Goal: Information Seeking & Learning: Learn about a topic

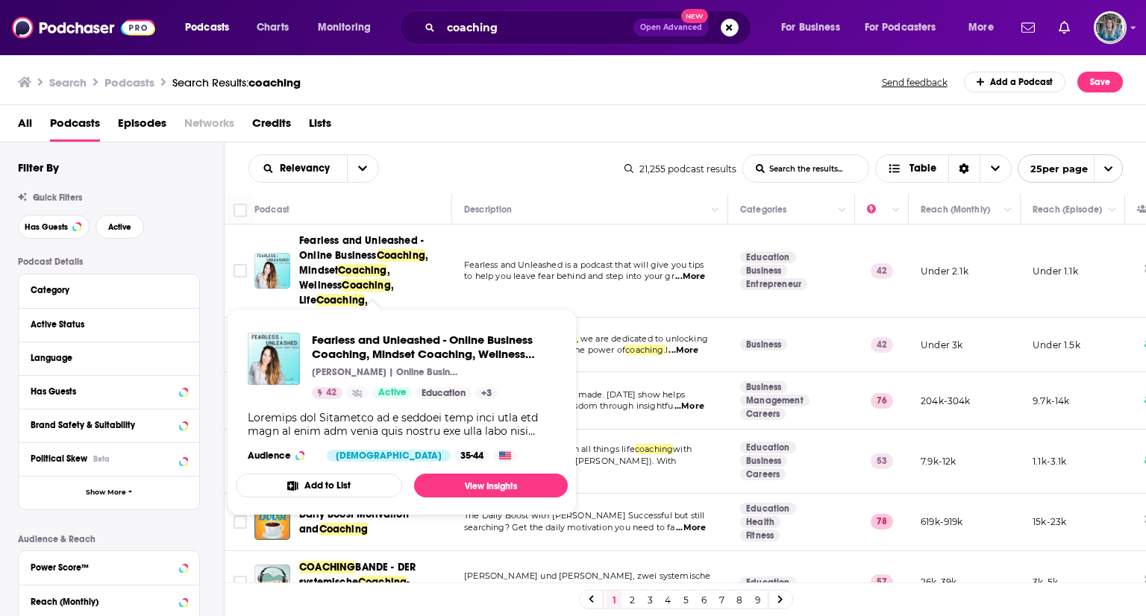
click at [355, 260] on span "Fearless and Unleashed - Online Business" at bounding box center [361, 248] width 125 height 28
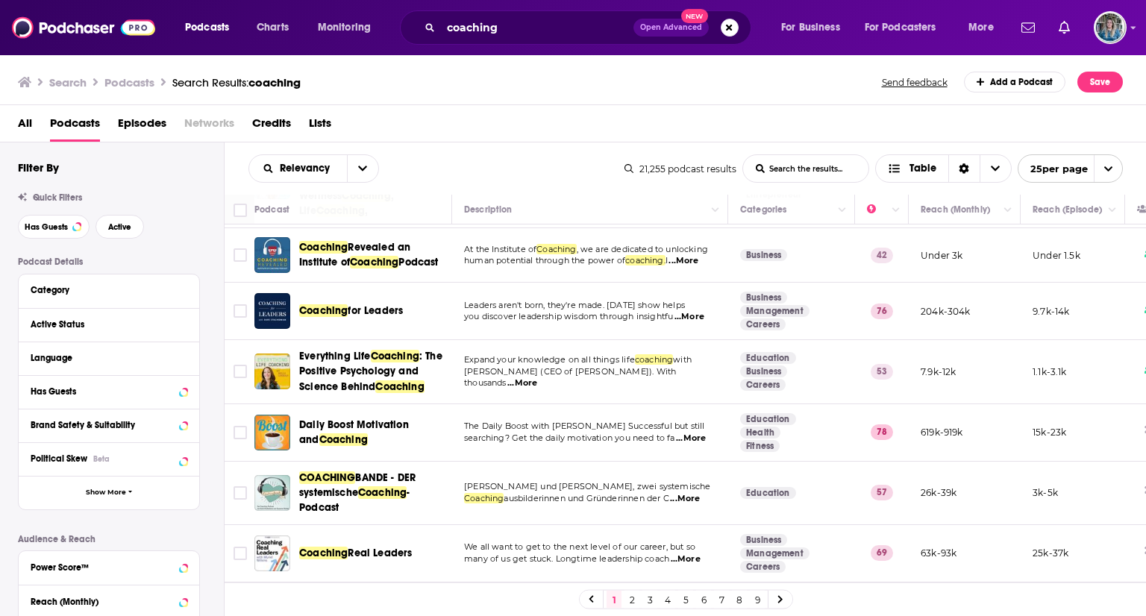
scroll to position [90, 0]
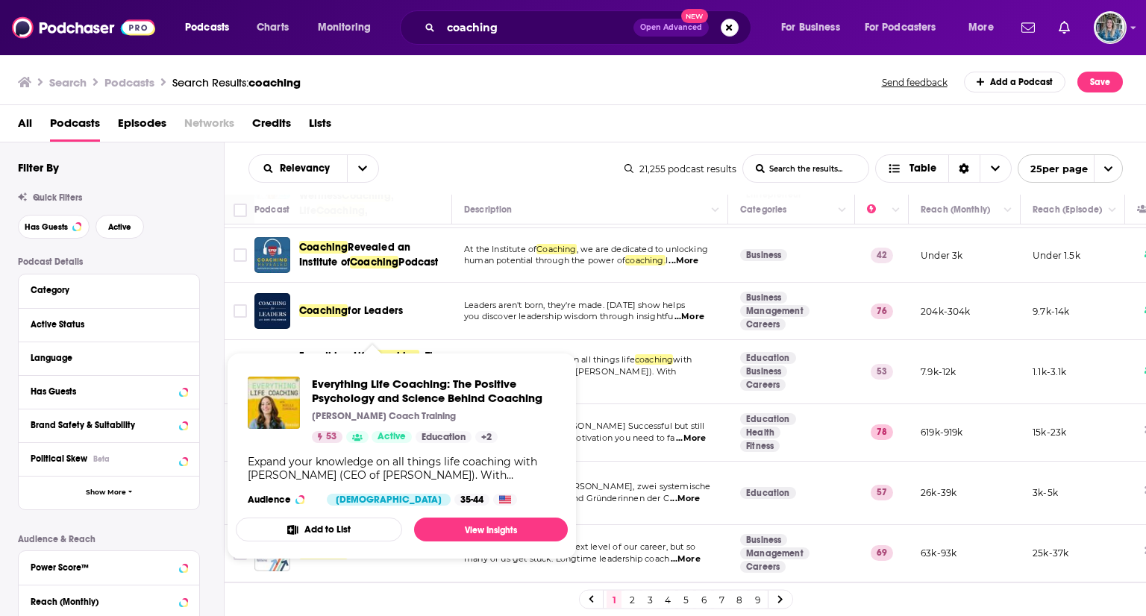
click at [368, 357] on span "Everything Life Coaching: The Positive Psychology and Science Behind Coaching L…" at bounding box center [402, 456] width 332 height 207
click at [362, 350] on span "Everything Life" at bounding box center [335, 356] width 72 height 13
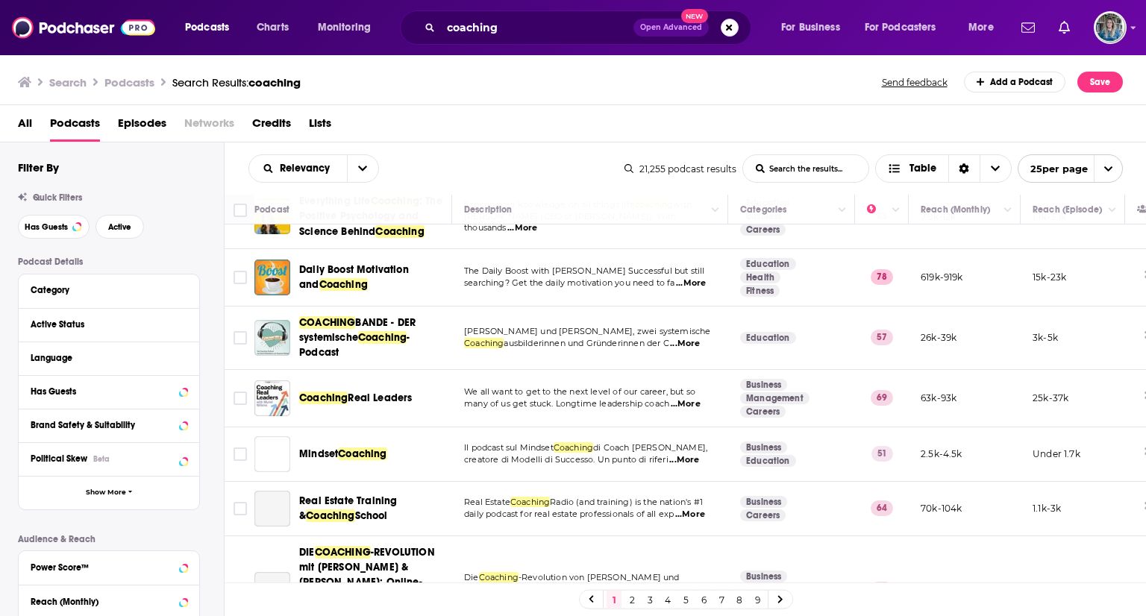
scroll to position [248, 0]
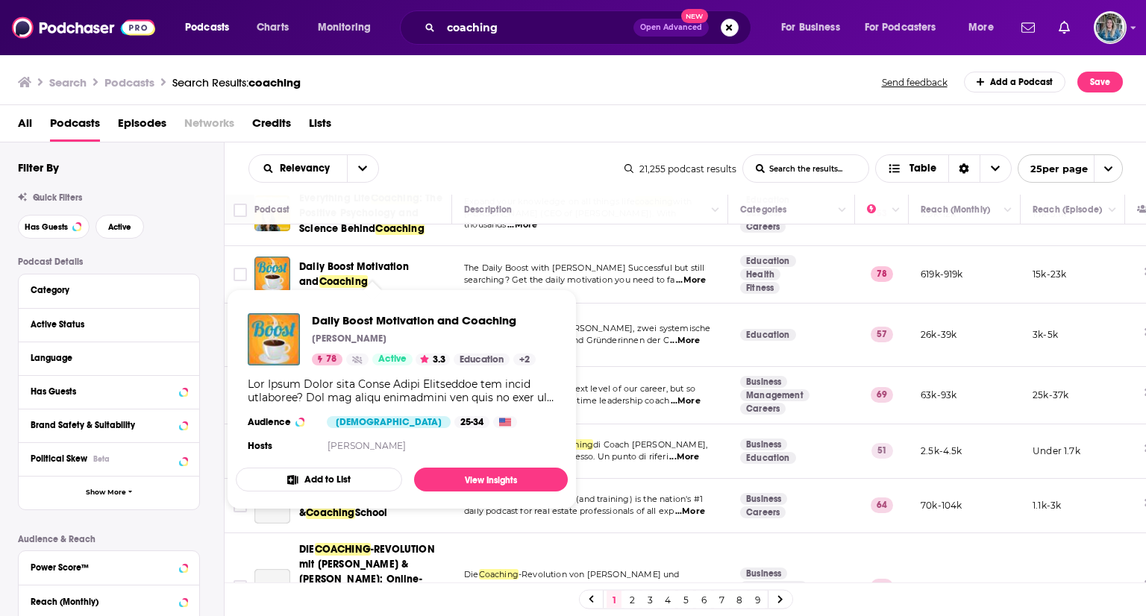
click at [331, 275] on span "Coaching" at bounding box center [343, 281] width 48 height 13
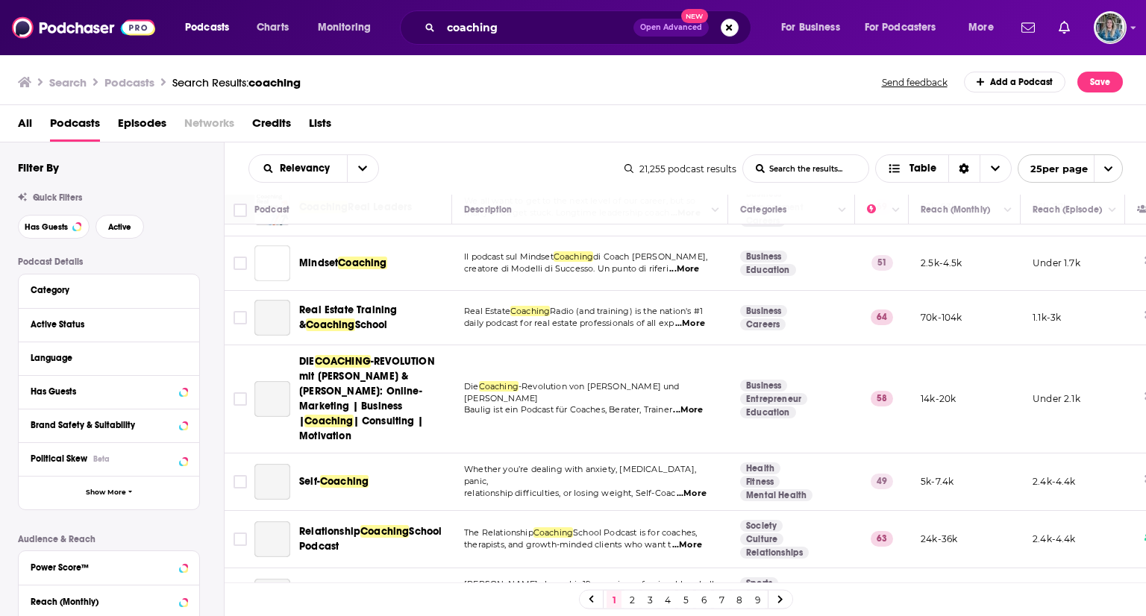
scroll to position [434, 0]
click at [348, 258] on span "Coaching" at bounding box center [362, 264] width 48 height 13
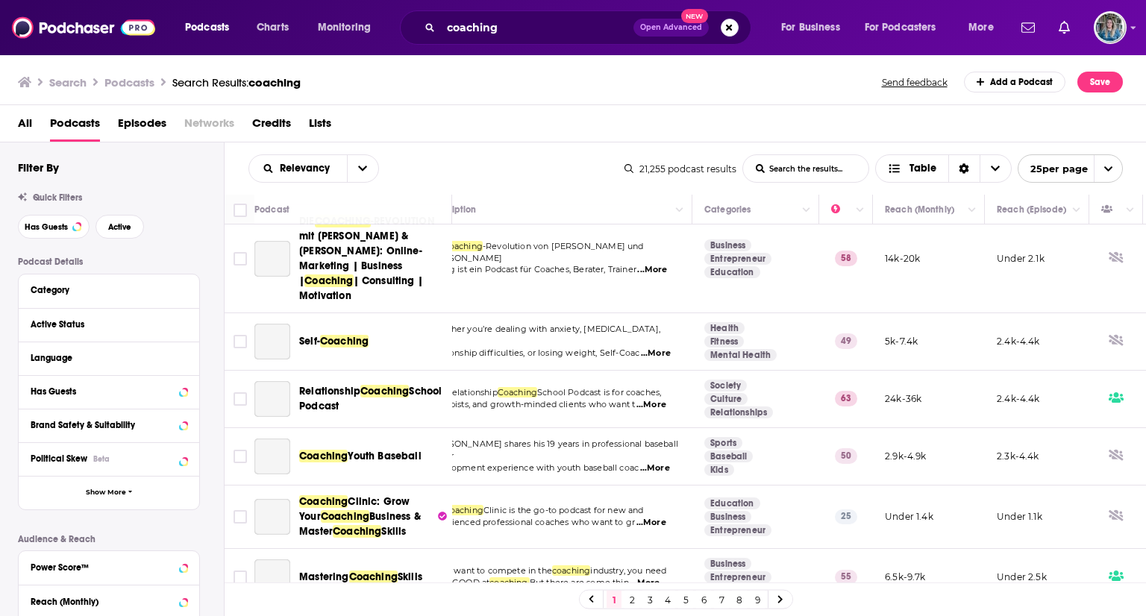
scroll to position [587, 39]
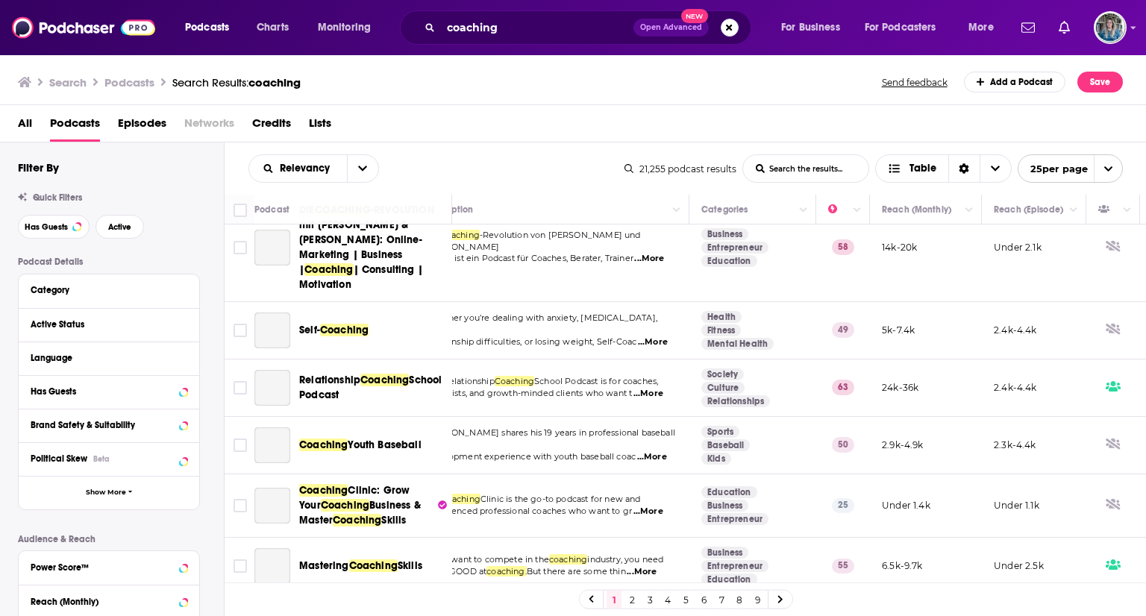
click at [325, 313] on div "Self- Coaching" at bounding box center [376, 331] width 155 height 36
click at [327, 324] on span "Coaching" at bounding box center [344, 330] width 48 height 13
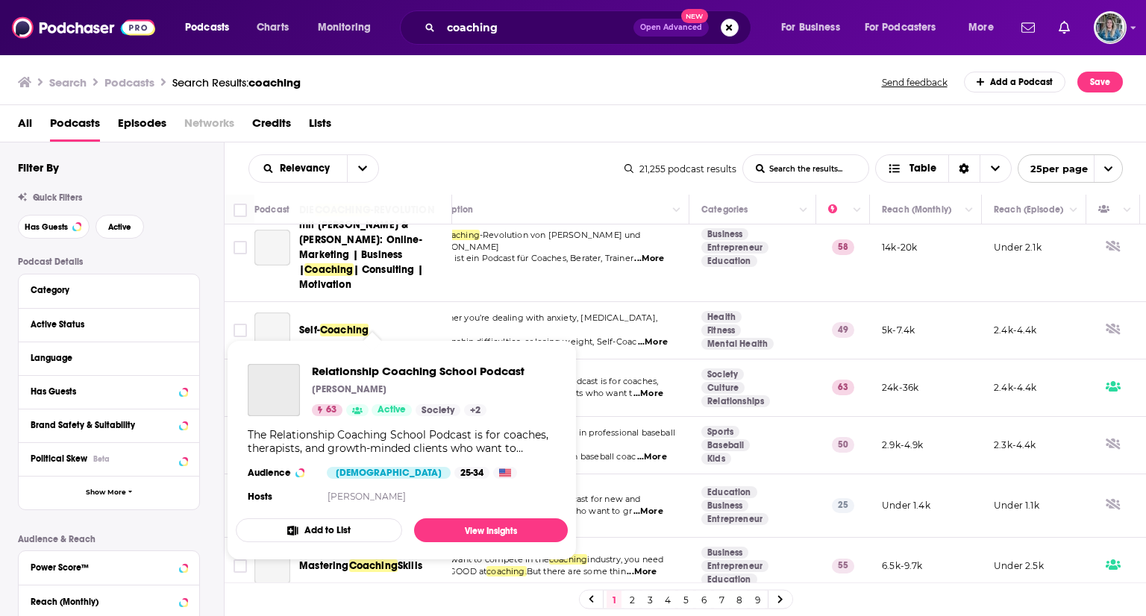
click at [337, 357] on div "Relationship Coaching School Podcast Jayson Gaddis 63 Active Society + 2 The Re…" at bounding box center [402, 435] width 332 height 166
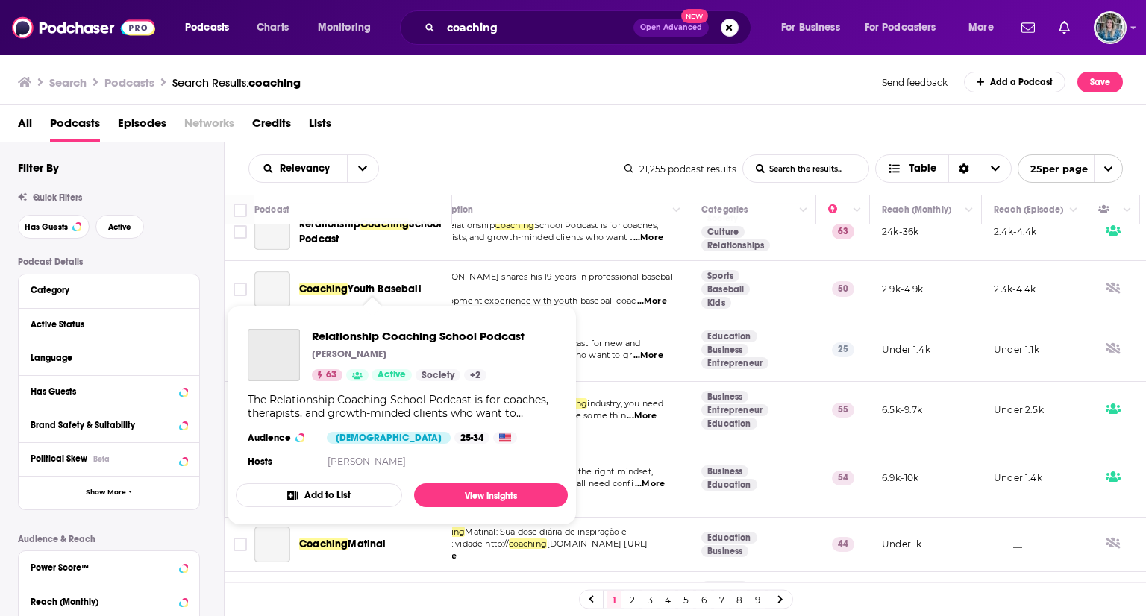
scroll to position [661, 39]
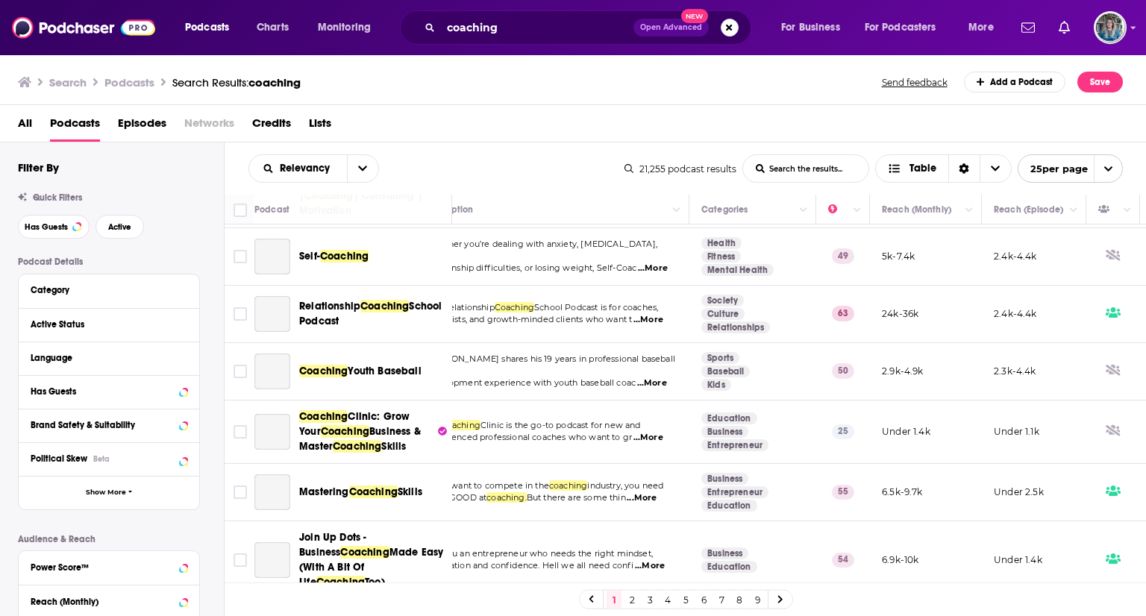
click at [360, 300] on span "Relationship" at bounding box center [329, 306] width 61 height 13
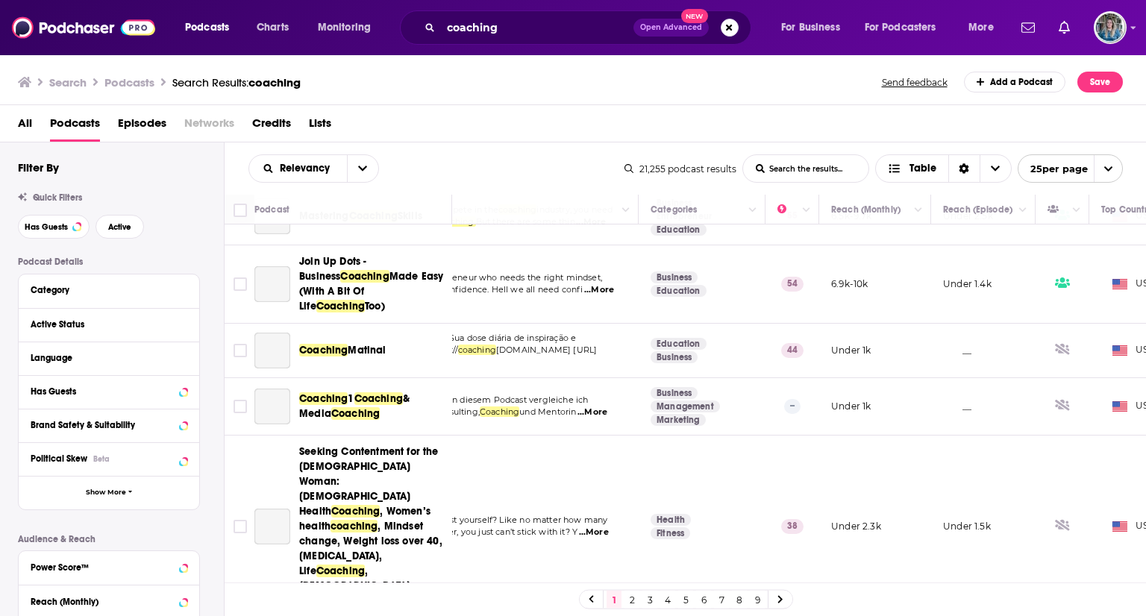
scroll to position [1141, 119]
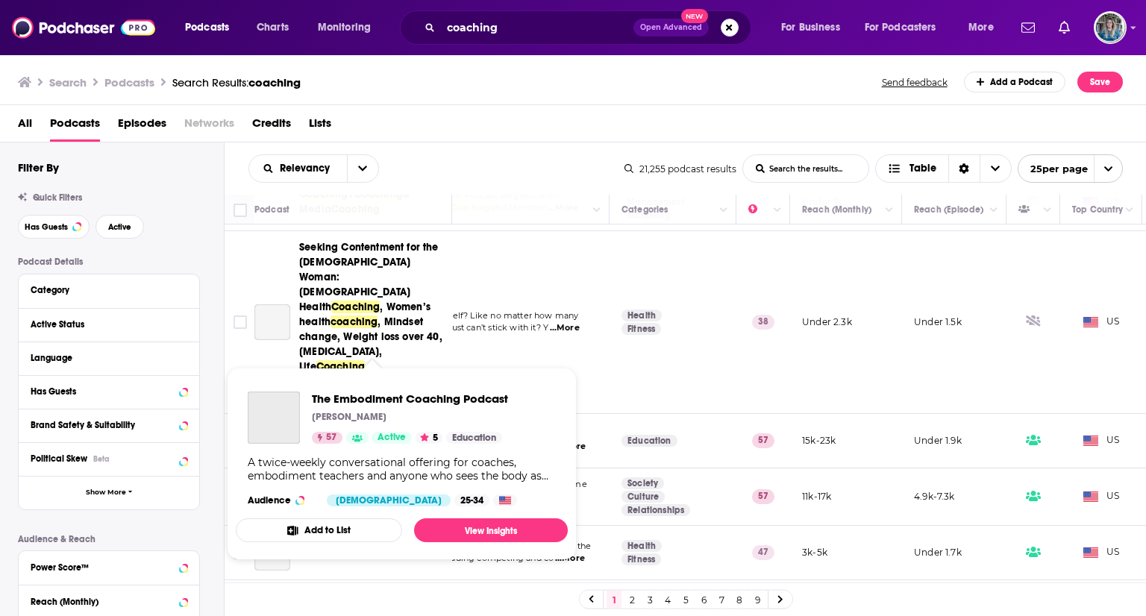
click at [399, 442] on span "Coaching" at bounding box center [385, 448] width 48 height 13
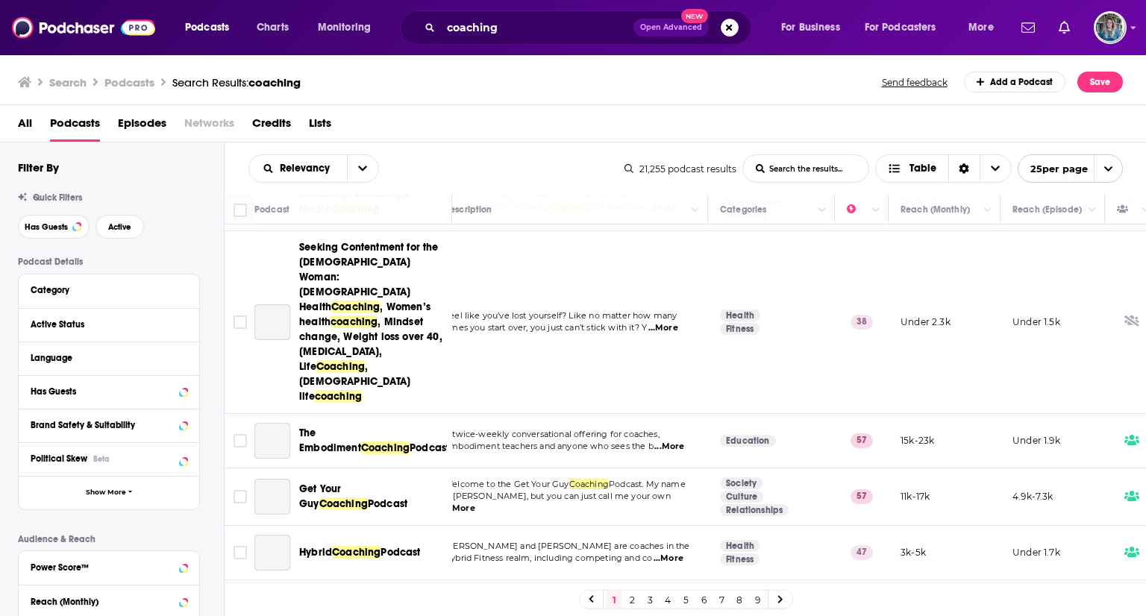
scroll to position [1141, 0]
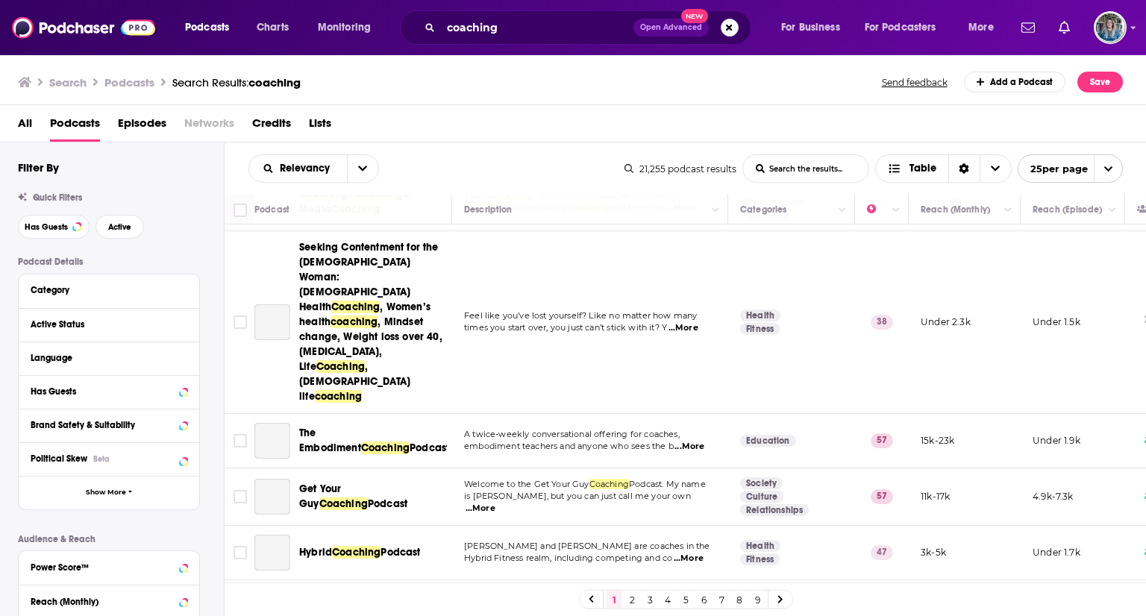
click at [368, 497] on span "Coaching" at bounding box center [343, 503] width 48 height 13
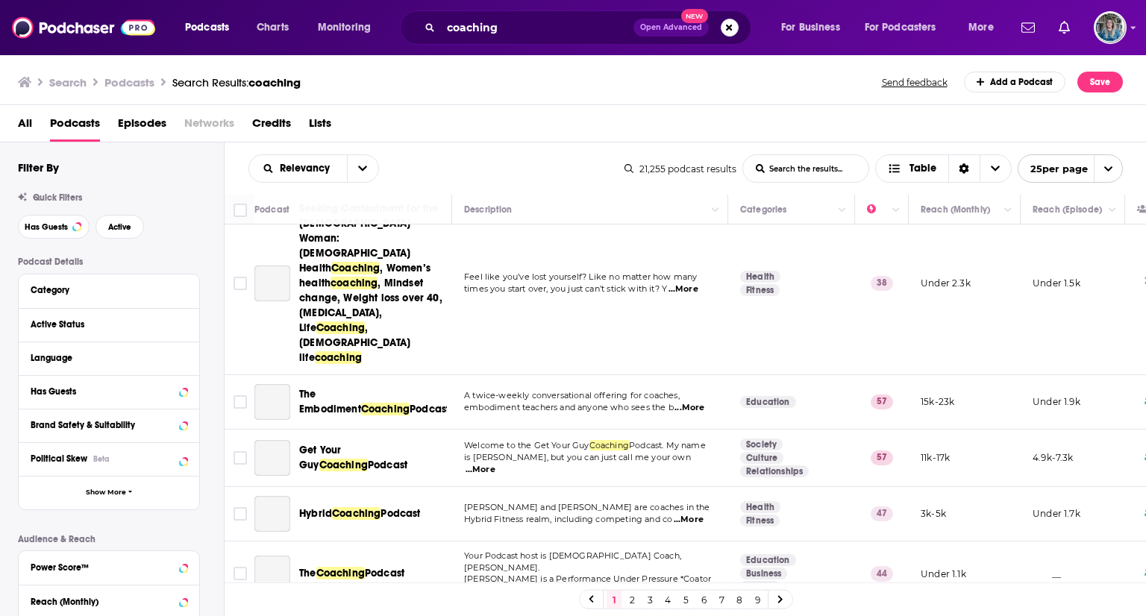
scroll to position [1225, 0]
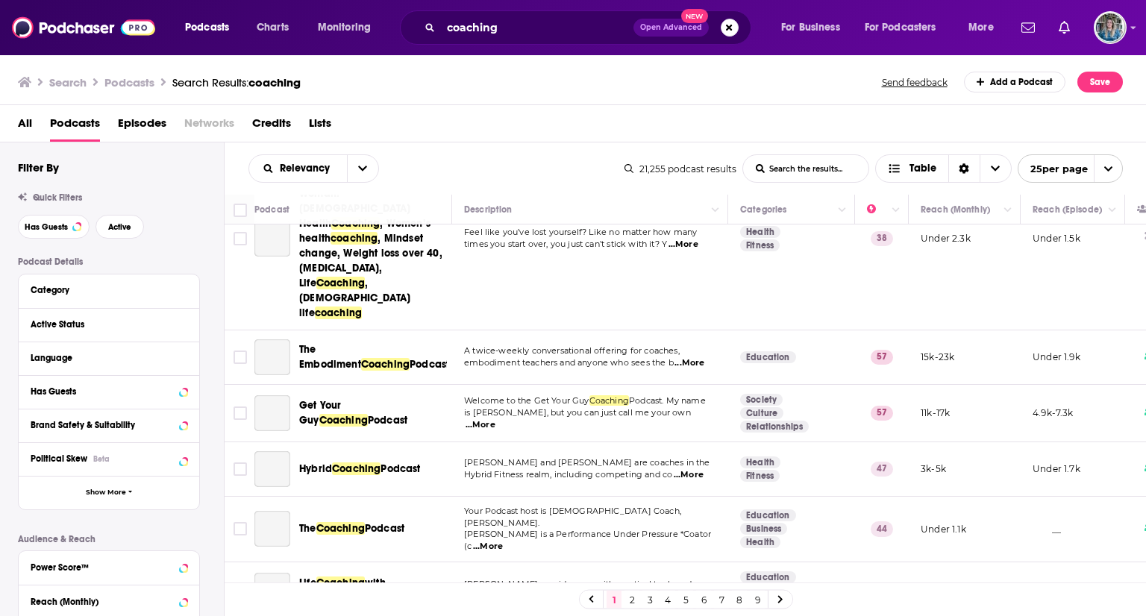
click at [348, 522] on span "Coaching" at bounding box center [340, 528] width 48 height 13
click at [630, 597] on link "2" at bounding box center [631, 600] width 15 height 18
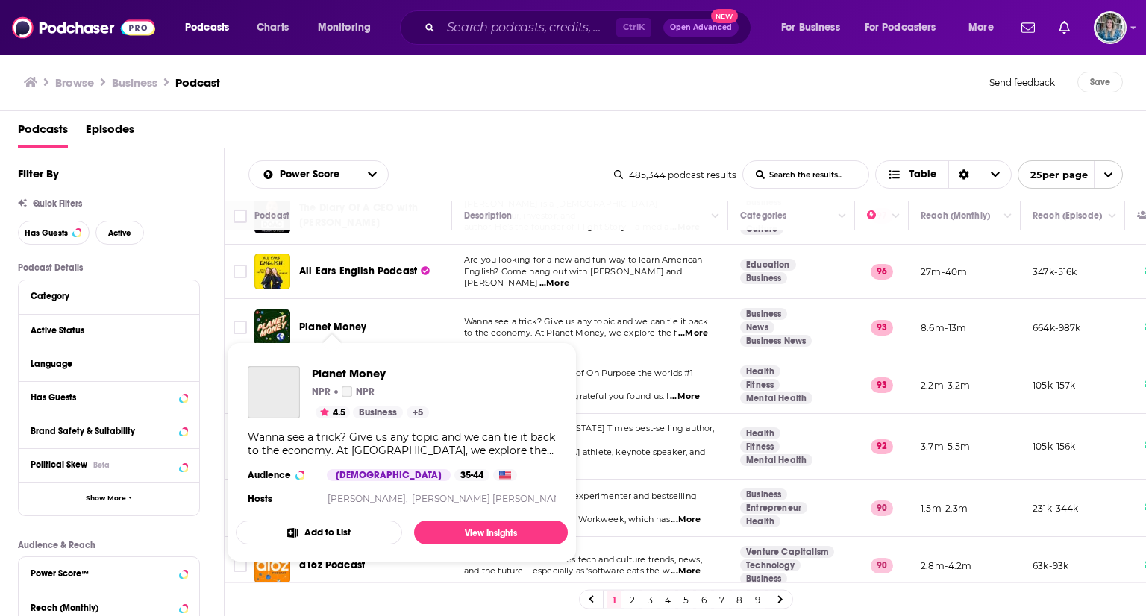
scroll to position [104, 0]
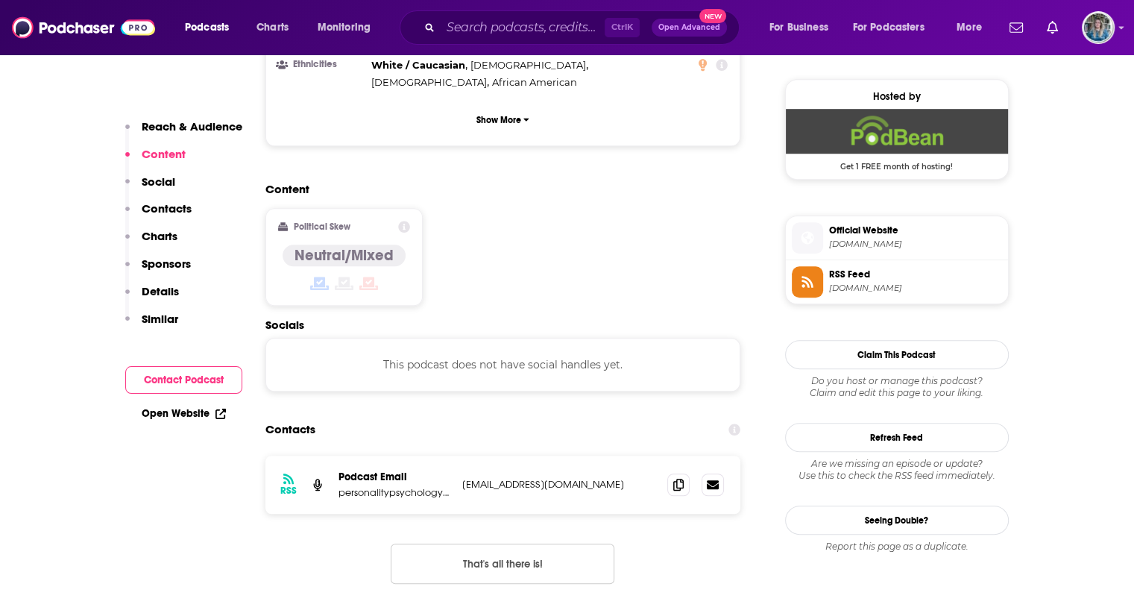
scroll to position [1133, 0]
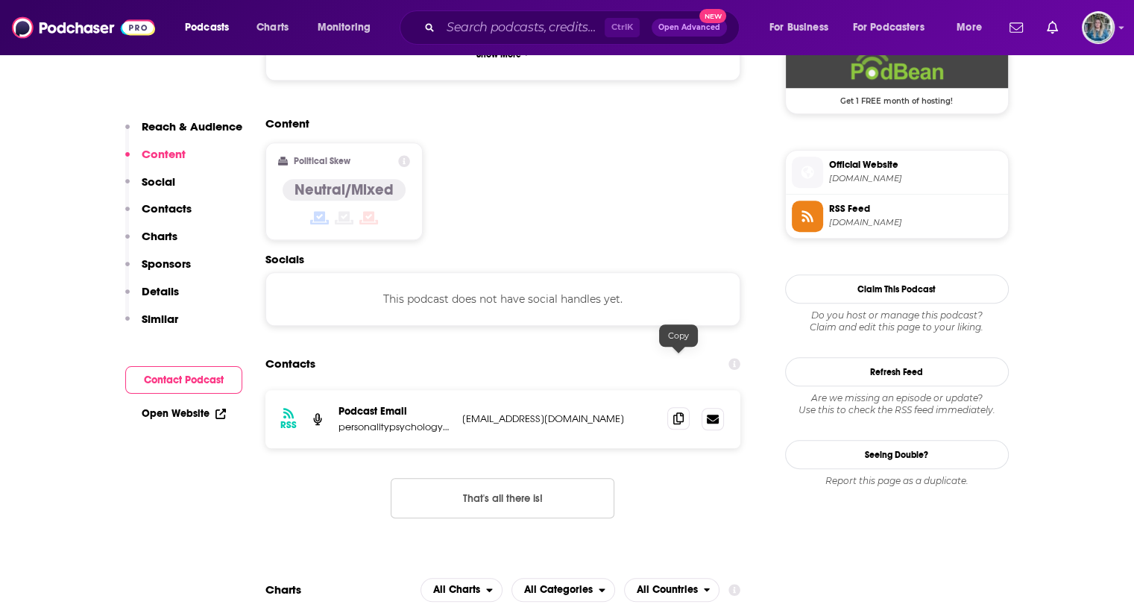
click at [676, 412] on icon at bounding box center [679, 418] width 10 height 12
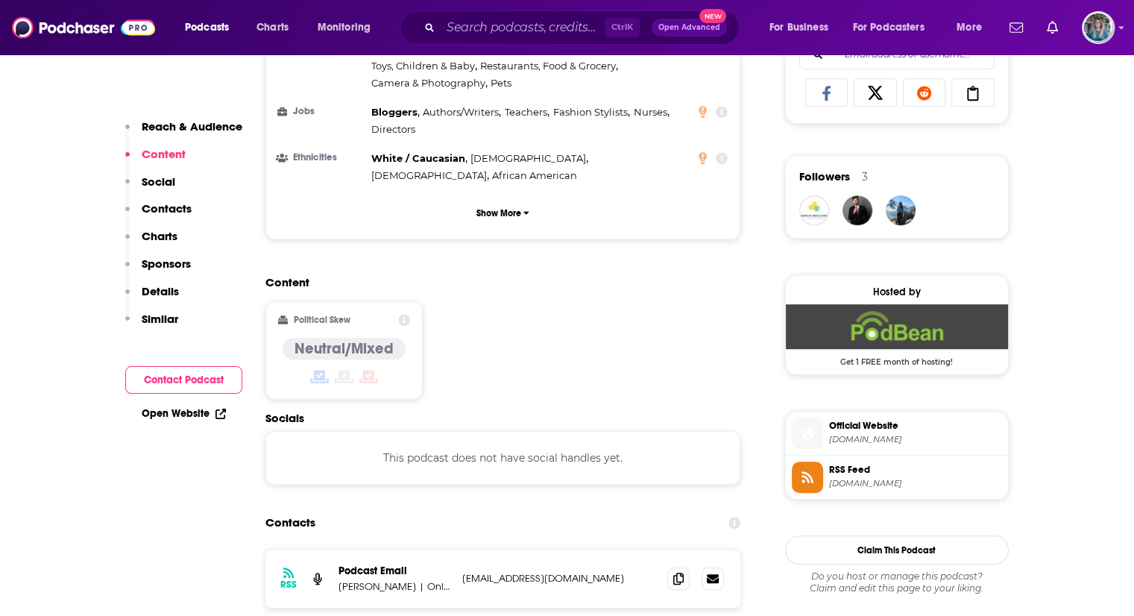
scroll to position [1038, 0]
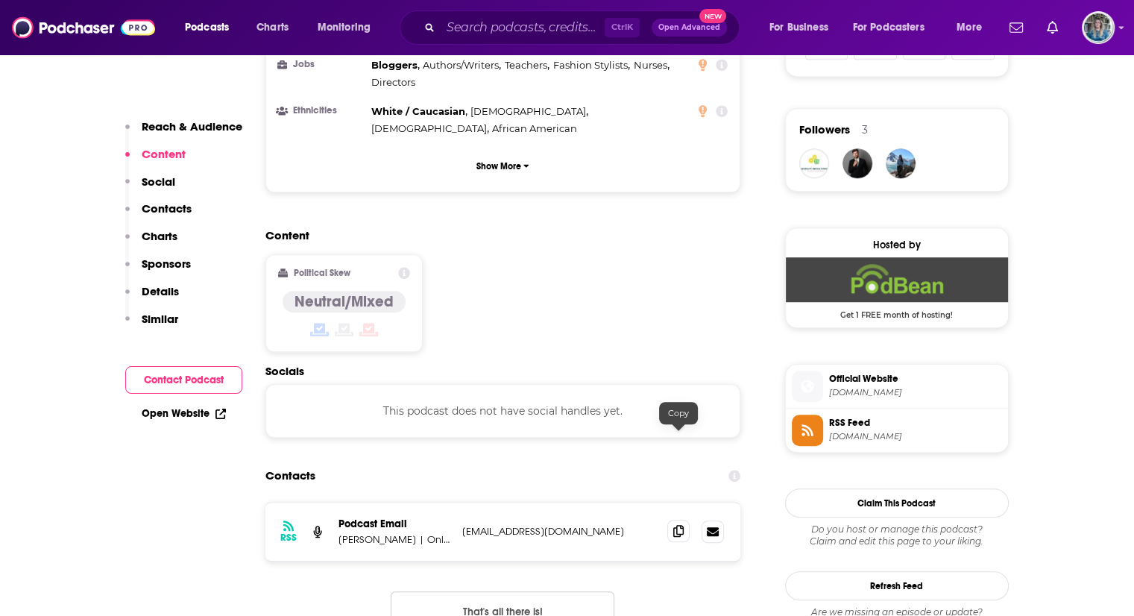
click at [682, 525] on icon at bounding box center [679, 531] width 10 height 12
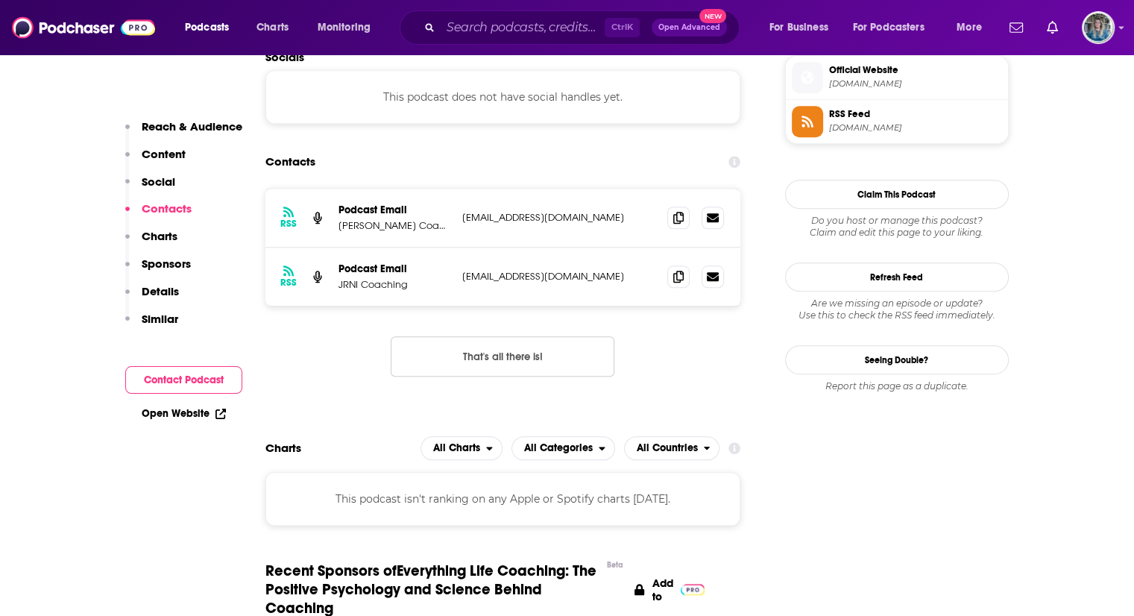
scroll to position [1346, 0]
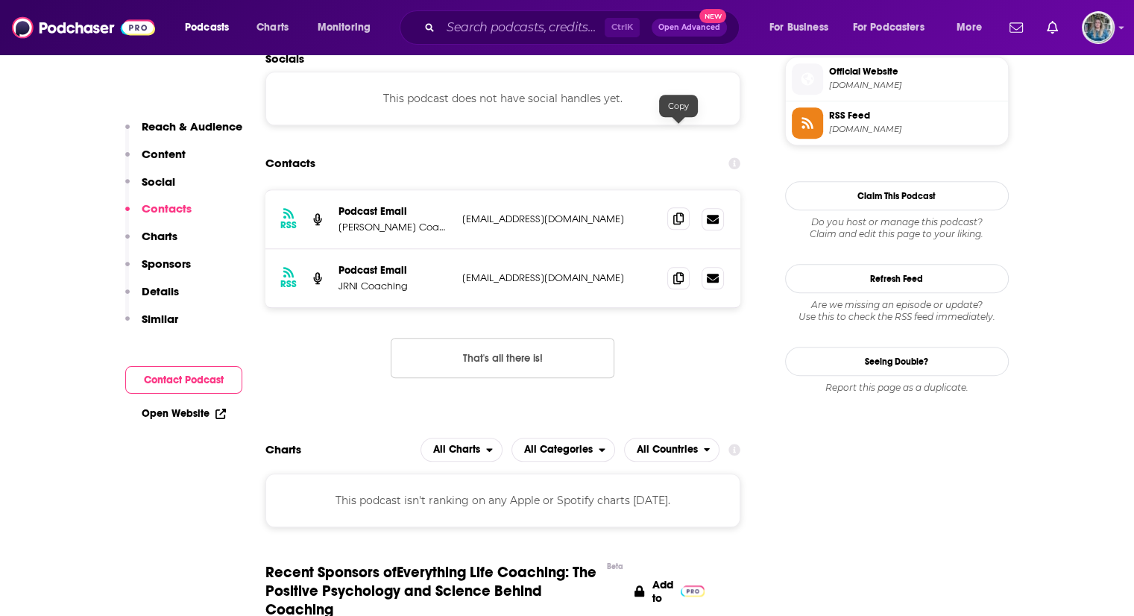
click at [677, 213] on icon at bounding box center [679, 219] width 10 height 12
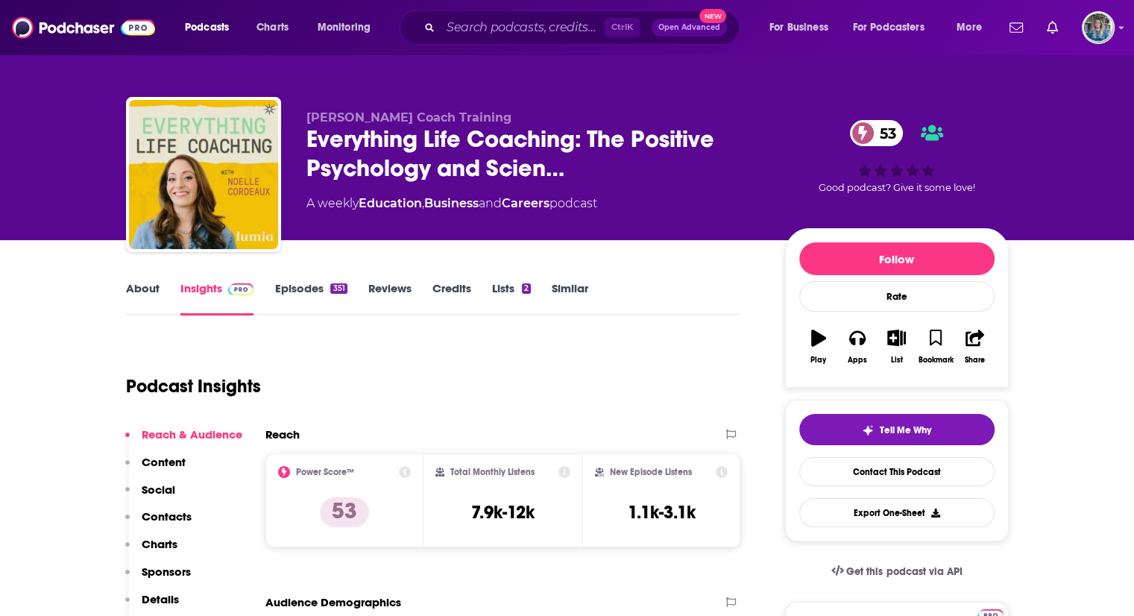
scroll to position [9, 0]
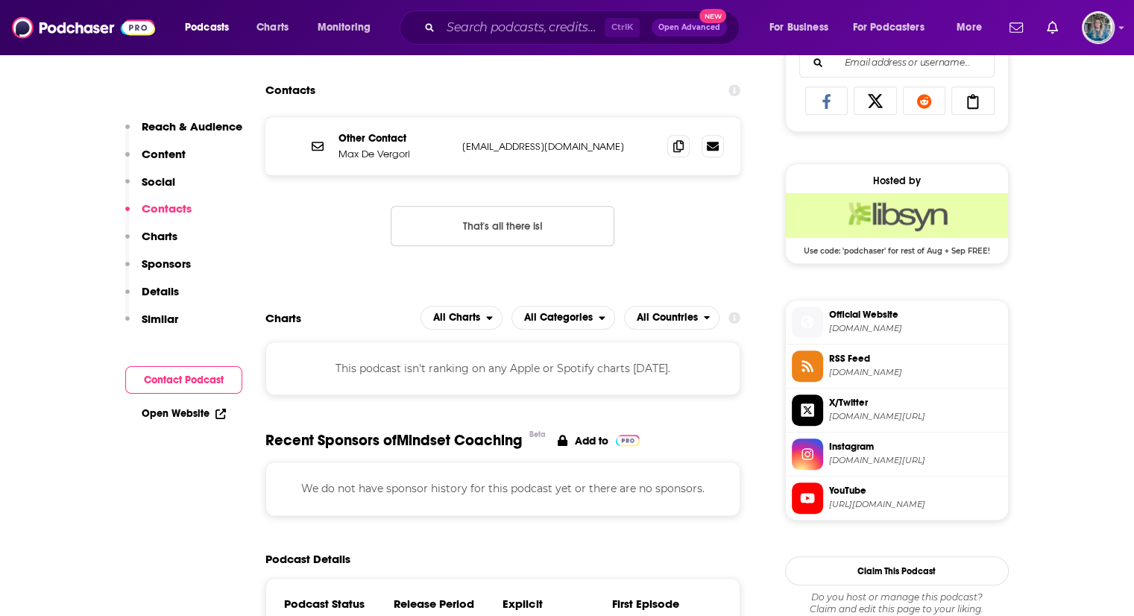
scroll to position [982, 0]
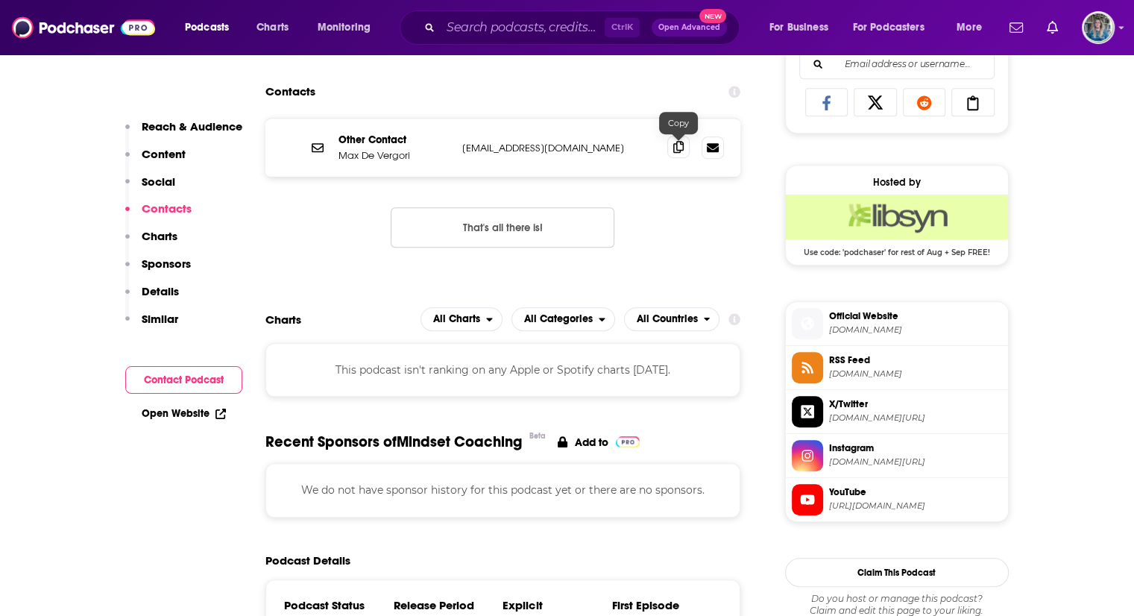
click at [675, 147] on icon at bounding box center [679, 147] width 10 height 12
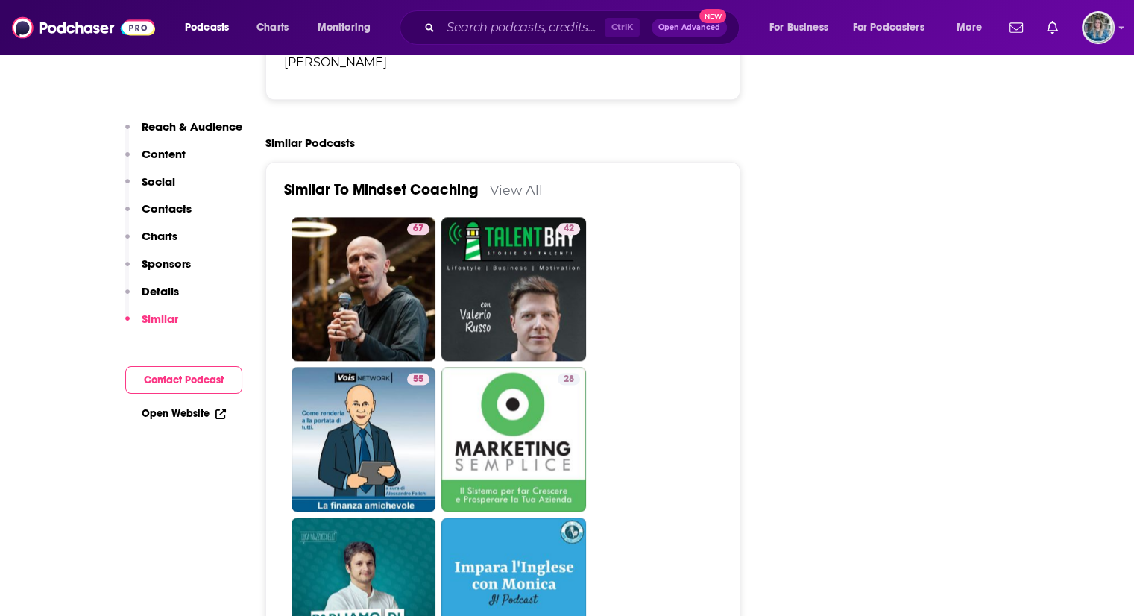
scroll to position [1760, 0]
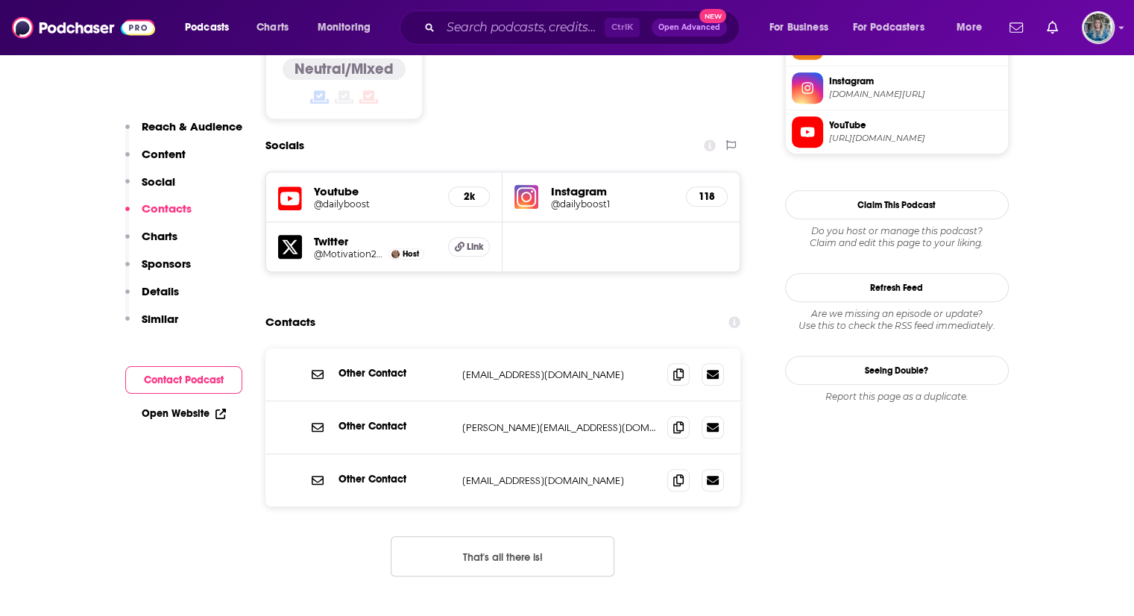
scroll to position [1309, 0]
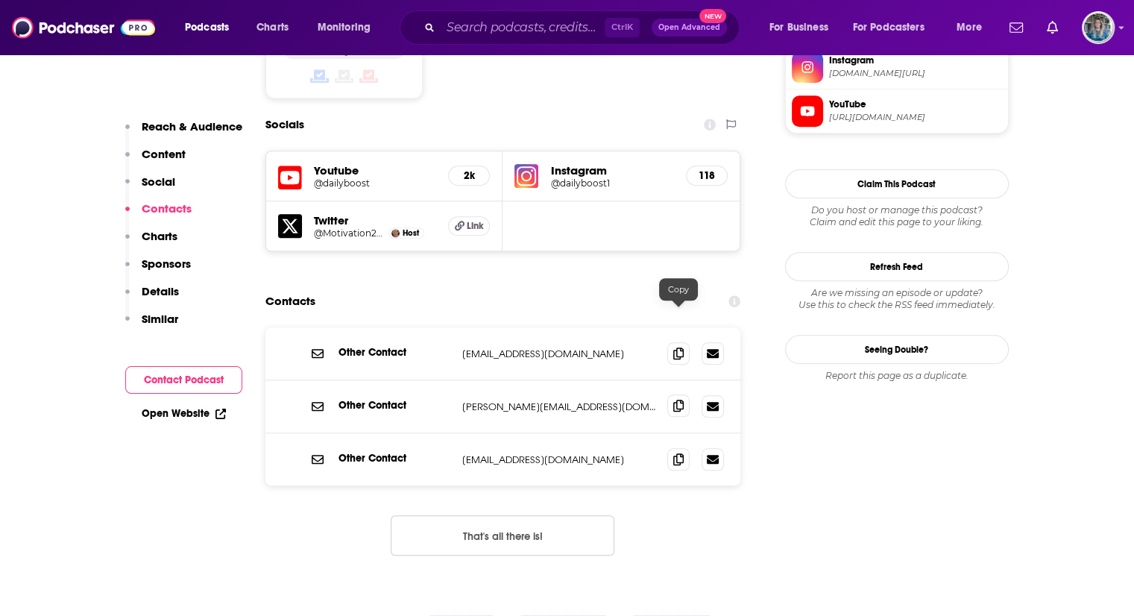
click at [671, 395] on span at bounding box center [679, 406] width 22 height 22
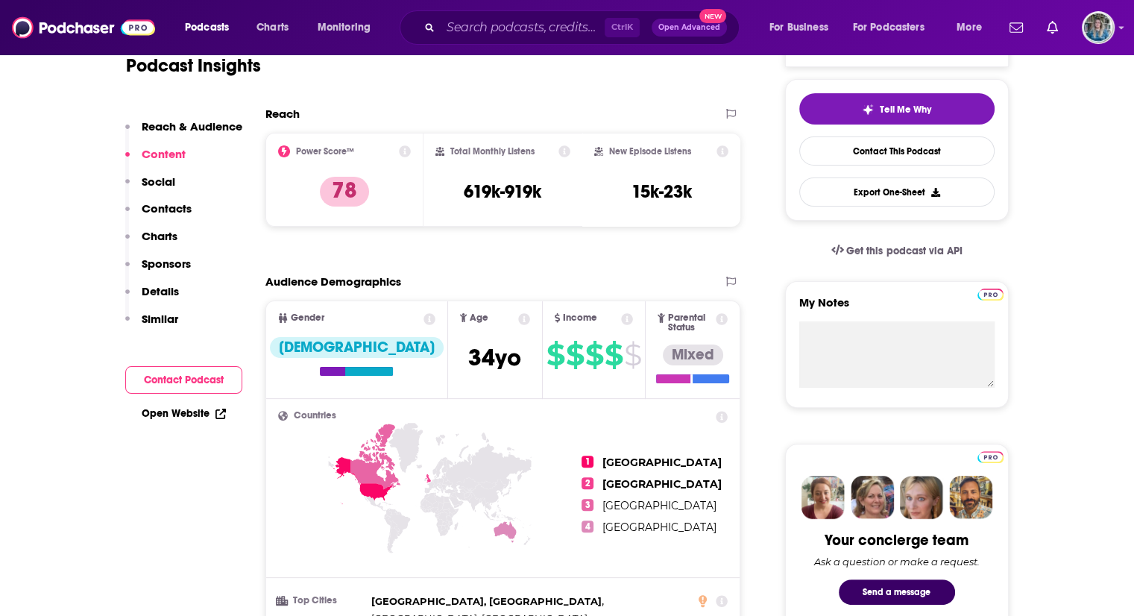
scroll to position [0, 0]
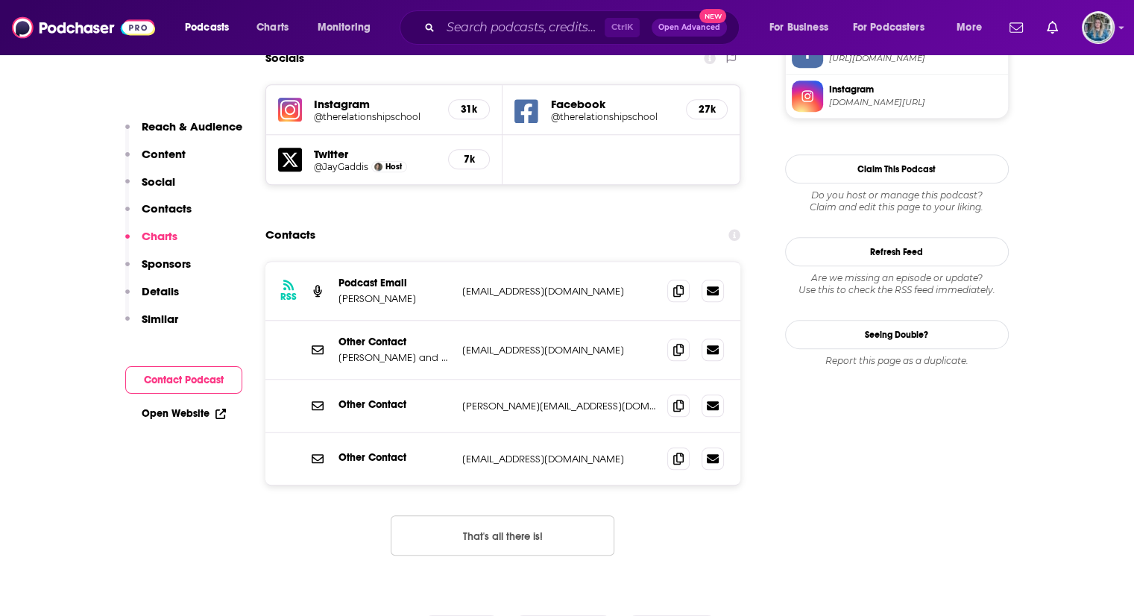
scroll to position [1313, 0]
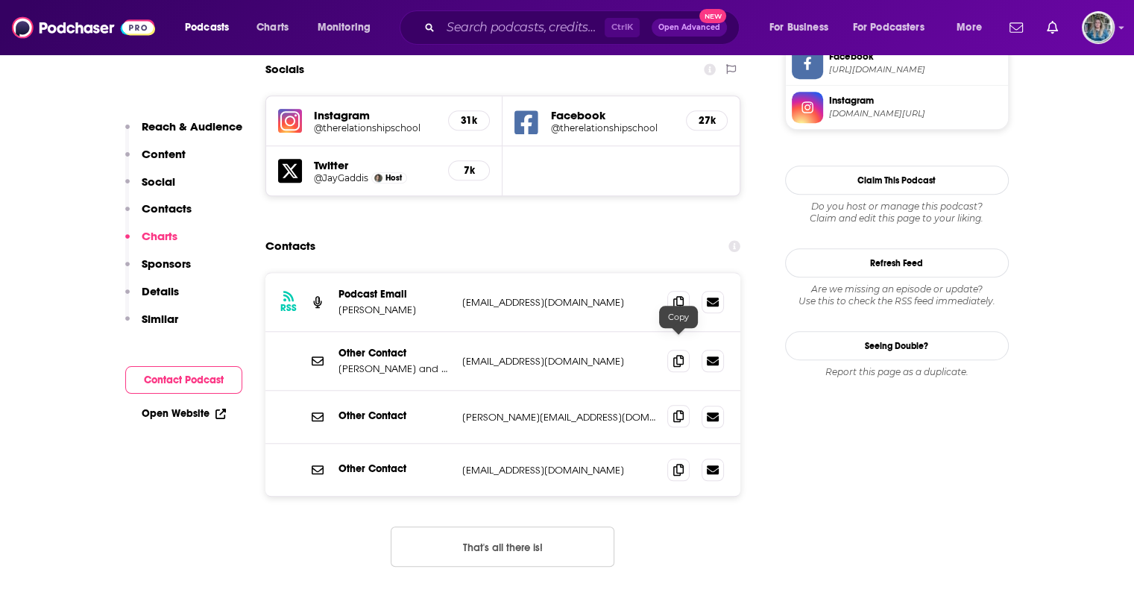
click at [674, 405] on span at bounding box center [679, 416] width 22 height 22
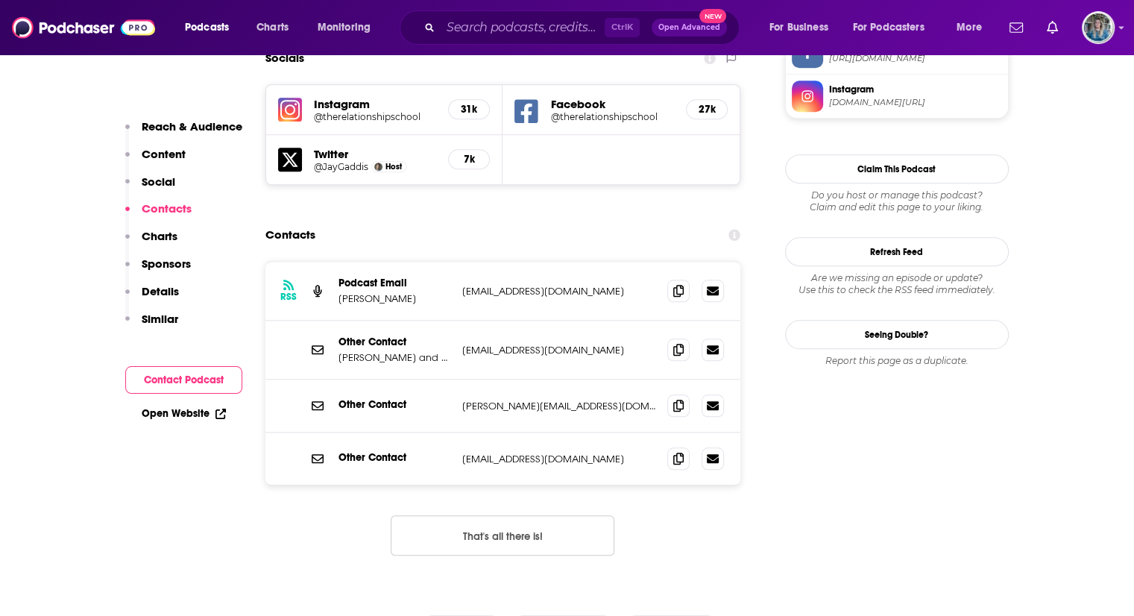
scroll to position [1322, 0]
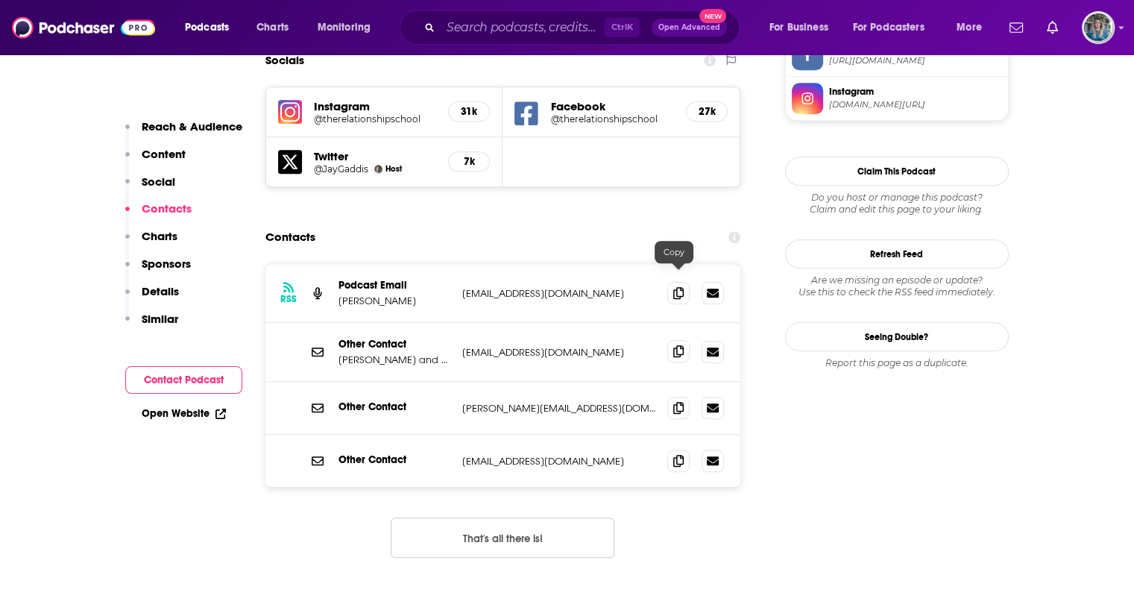
click at [679, 345] on icon at bounding box center [679, 351] width 10 height 12
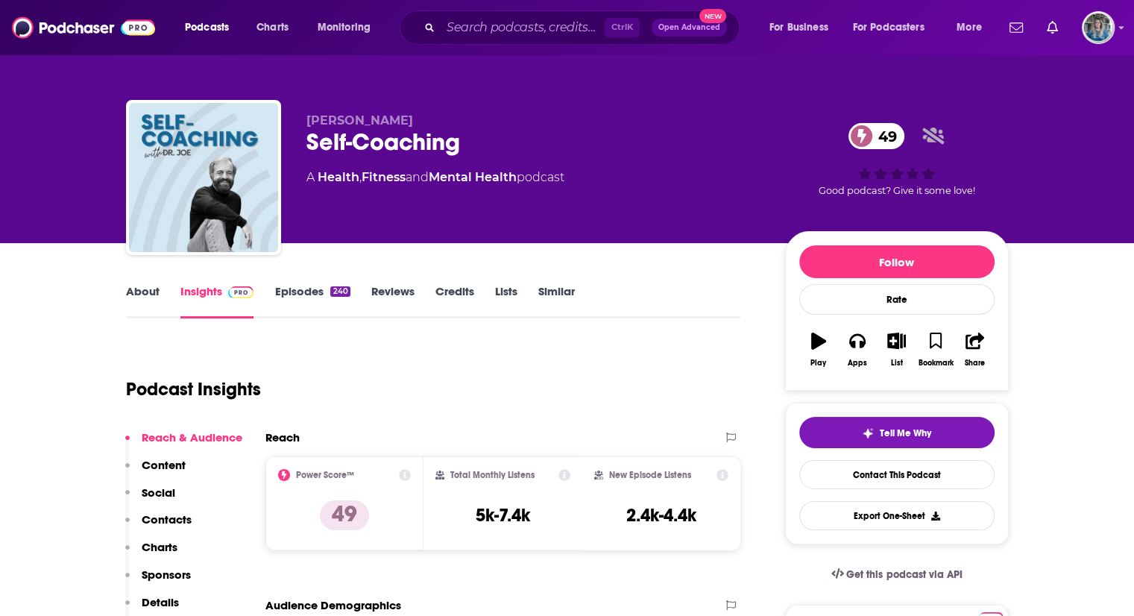
click at [298, 287] on link "Episodes 240" at bounding box center [311, 301] width 75 height 34
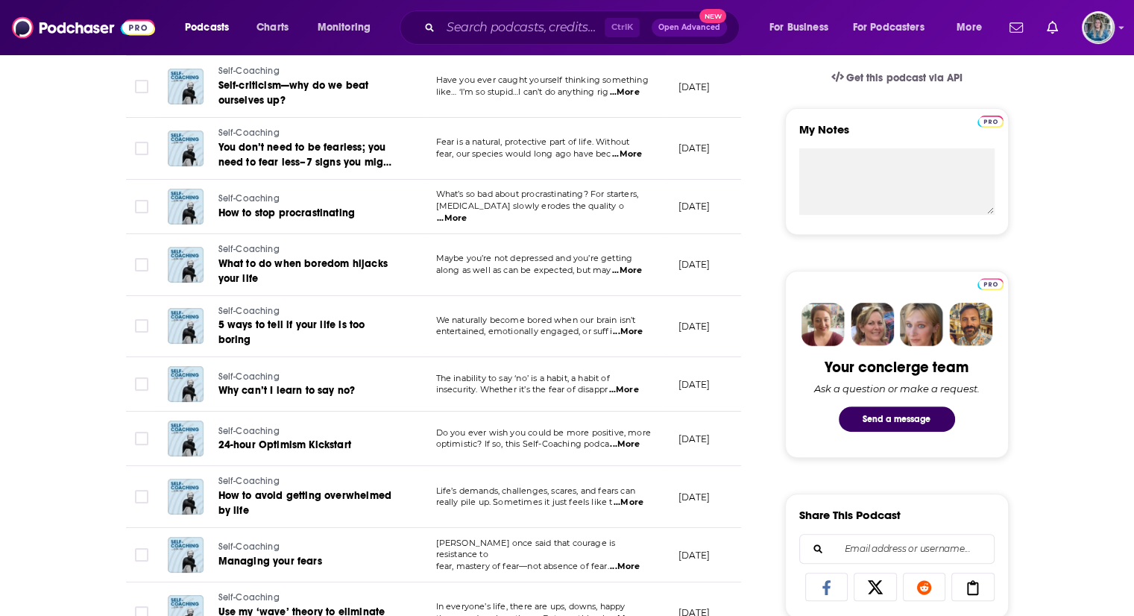
scroll to position [506, 0]
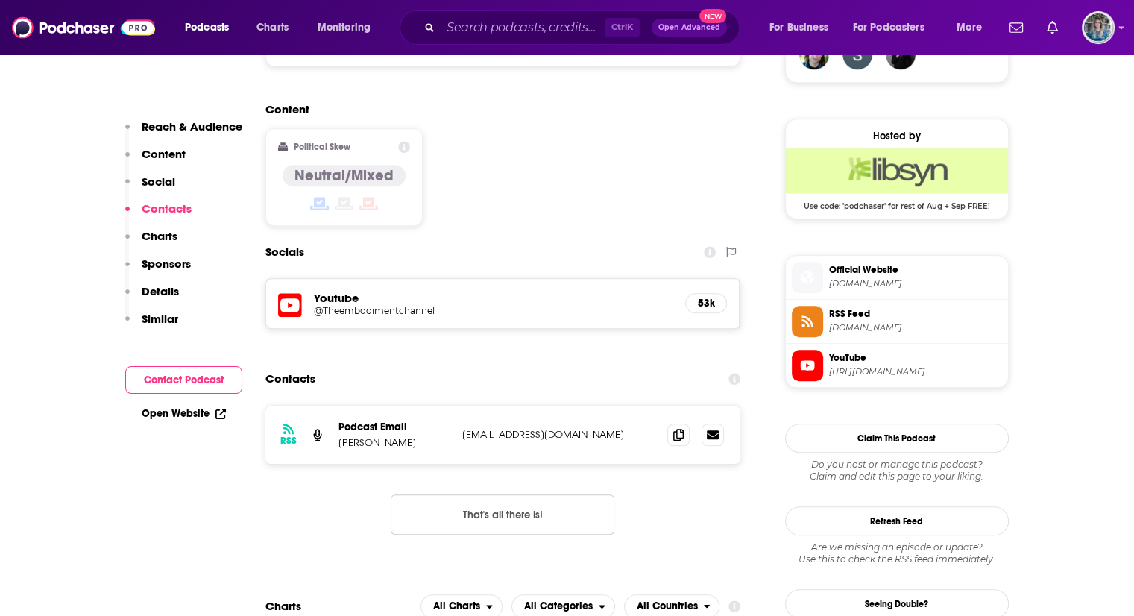
scroll to position [1148, 0]
click at [680, 427] on icon at bounding box center [679, 433] width 10 height 12
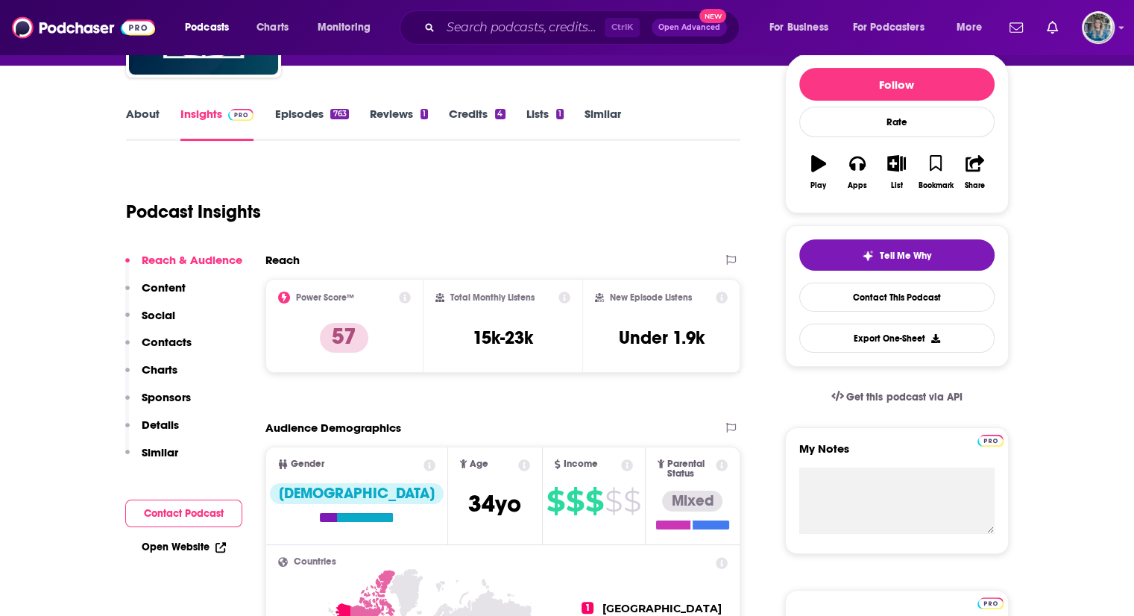
scroll to position [194, 0]
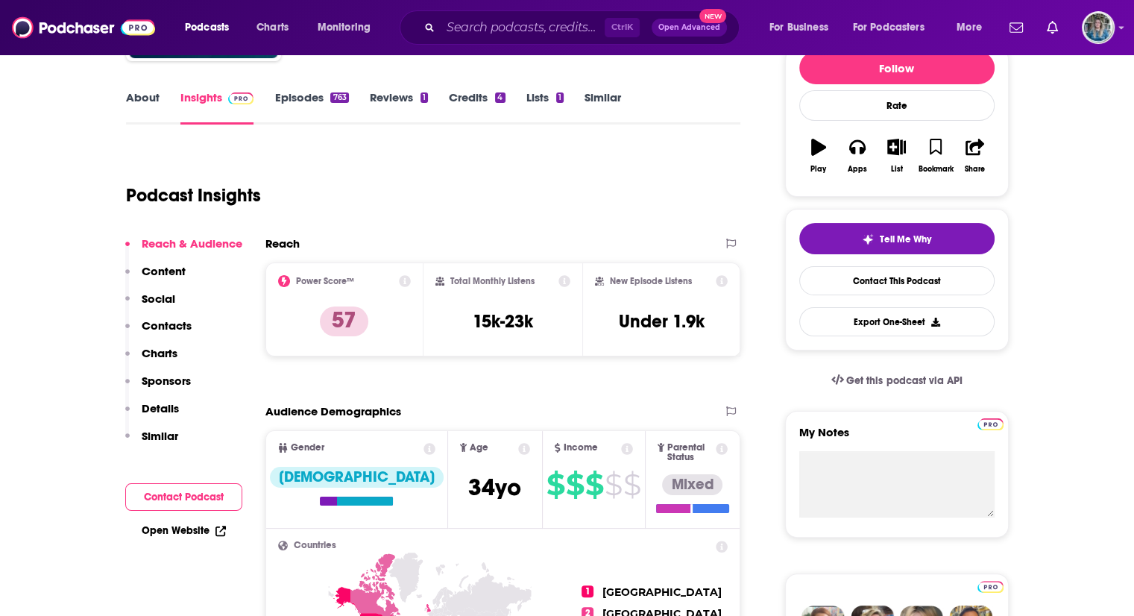
click at [136, 107] on link "About" at bounding box center [143, 107] width 34 height 34
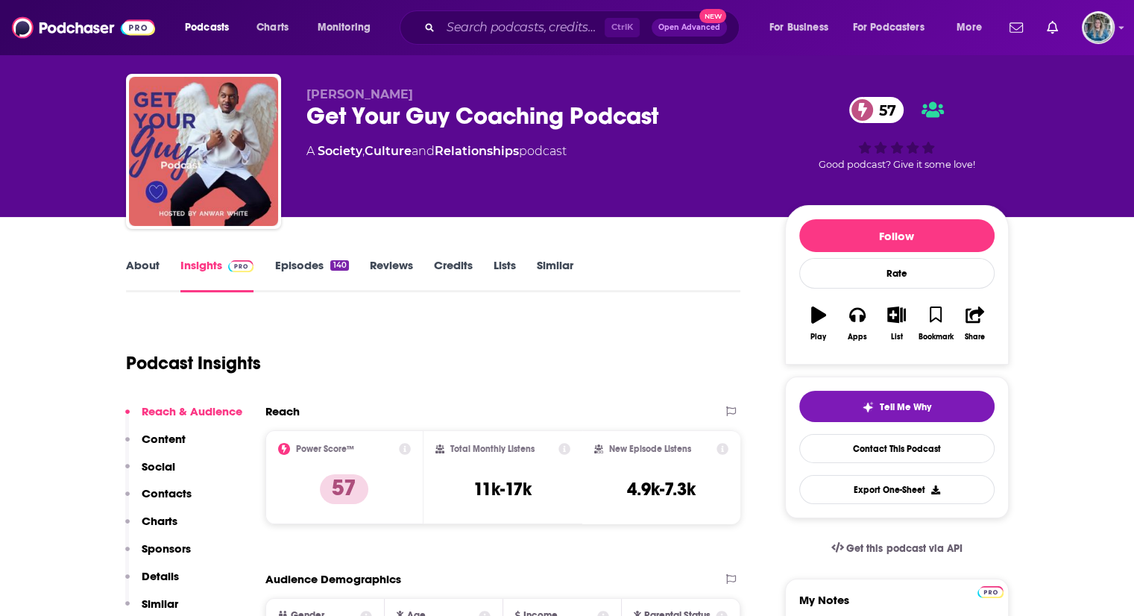
scroll to position [33, 0]
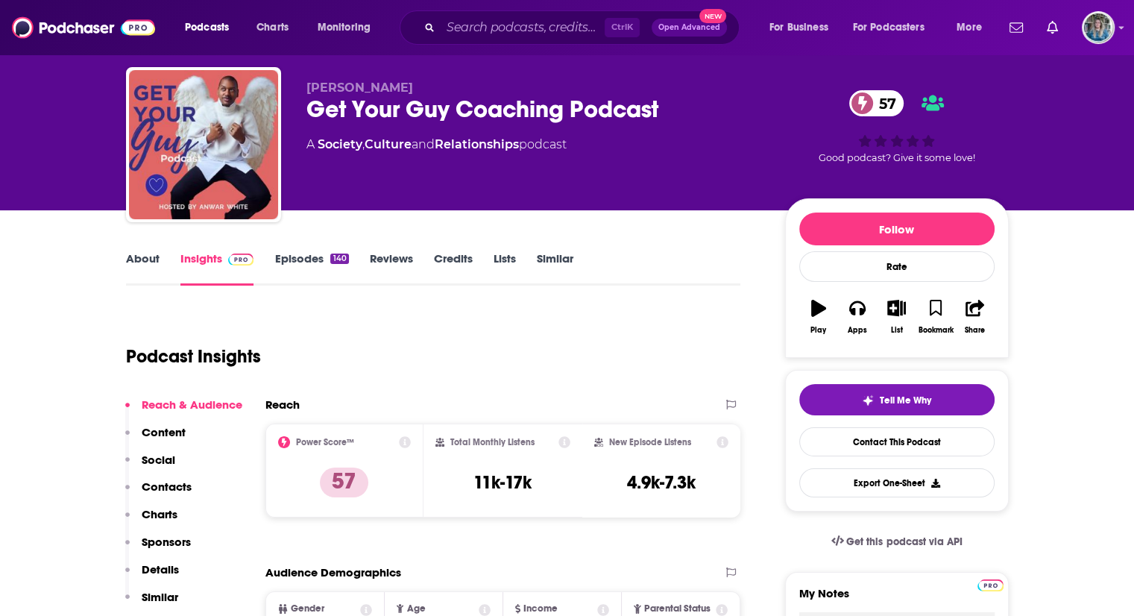
click at [139, 260] on link "About" at bounding box center [143, 268] width 34 height 34
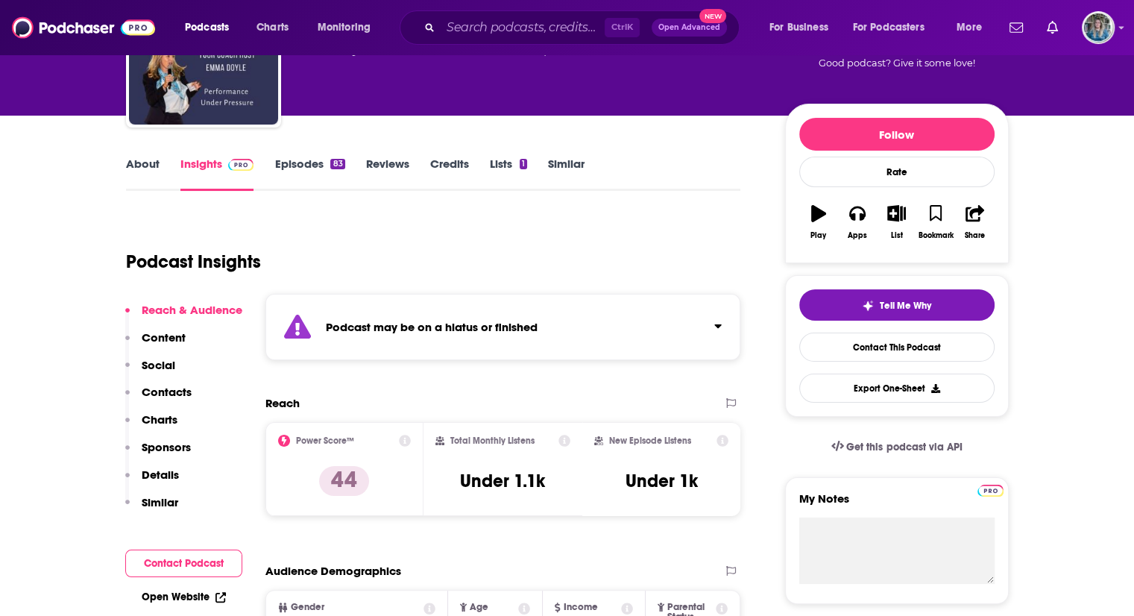
scroll to position [154, 0]
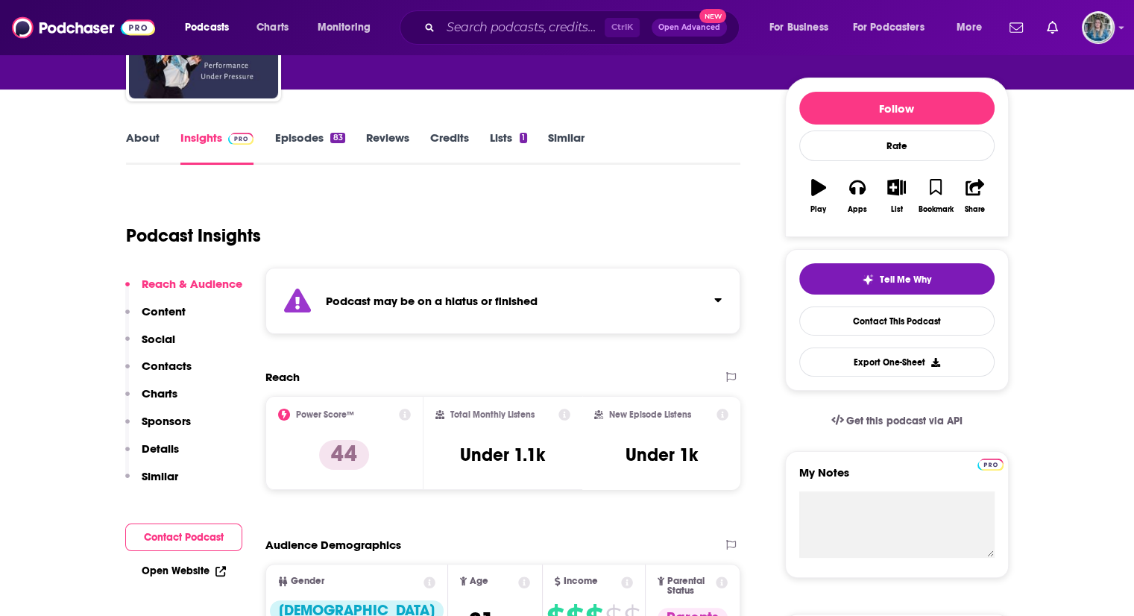
click at [307, 144] on link "Episodes 83" at bounding box center [309, 148] width 70 height 34
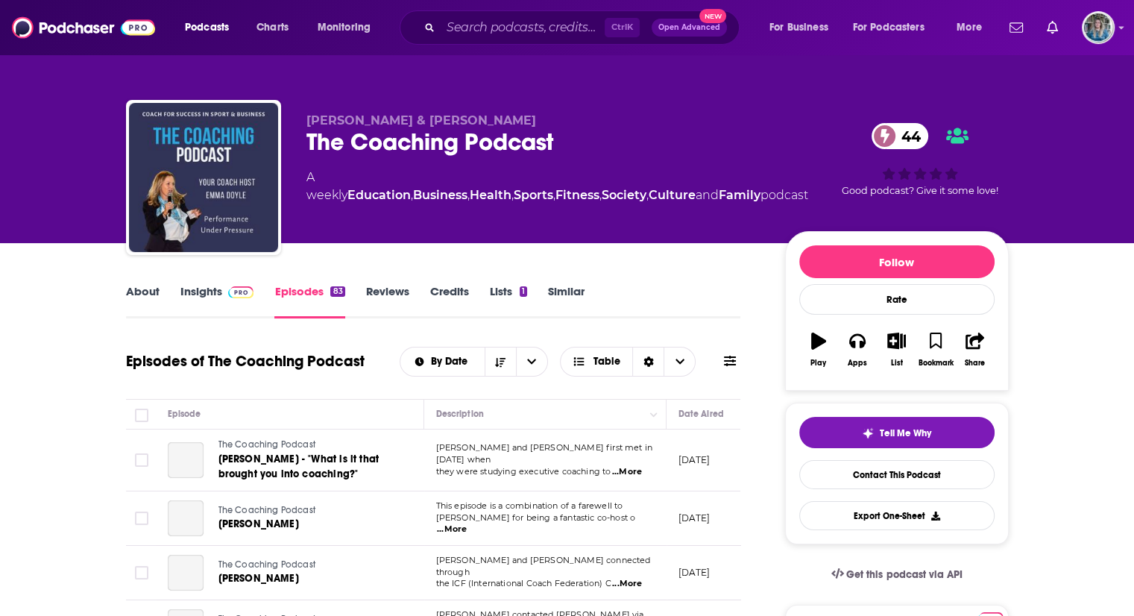
scroll to position [87, 0]
